Goal: Information Seeking & Learning: Check status

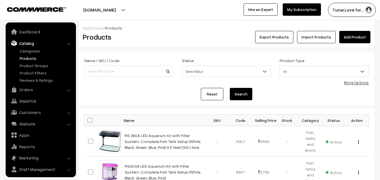
scroll to position [14, 0]
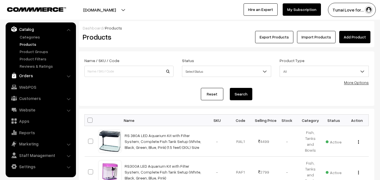
click at [30, 77] on link "Orders" at bounding box center [40, 76] width 67 height 10
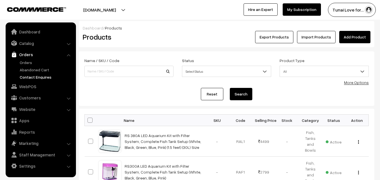
scroll to position [0, 0]
click at [23, 61] on link "Orders" at bounding box center [46, 63] width 56 height 6
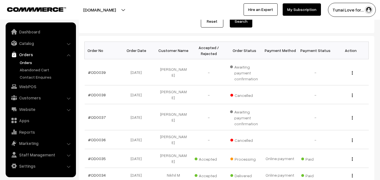
scroll to position [84, 0]
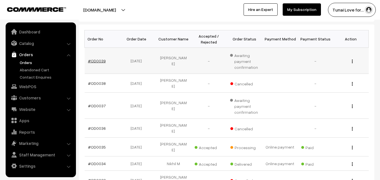
click at [93, 61] on link "#OD0039" at bounding box center [97, 61] width 18 height 5
